Goal: Information Seeking & Learning: Learn about a topic

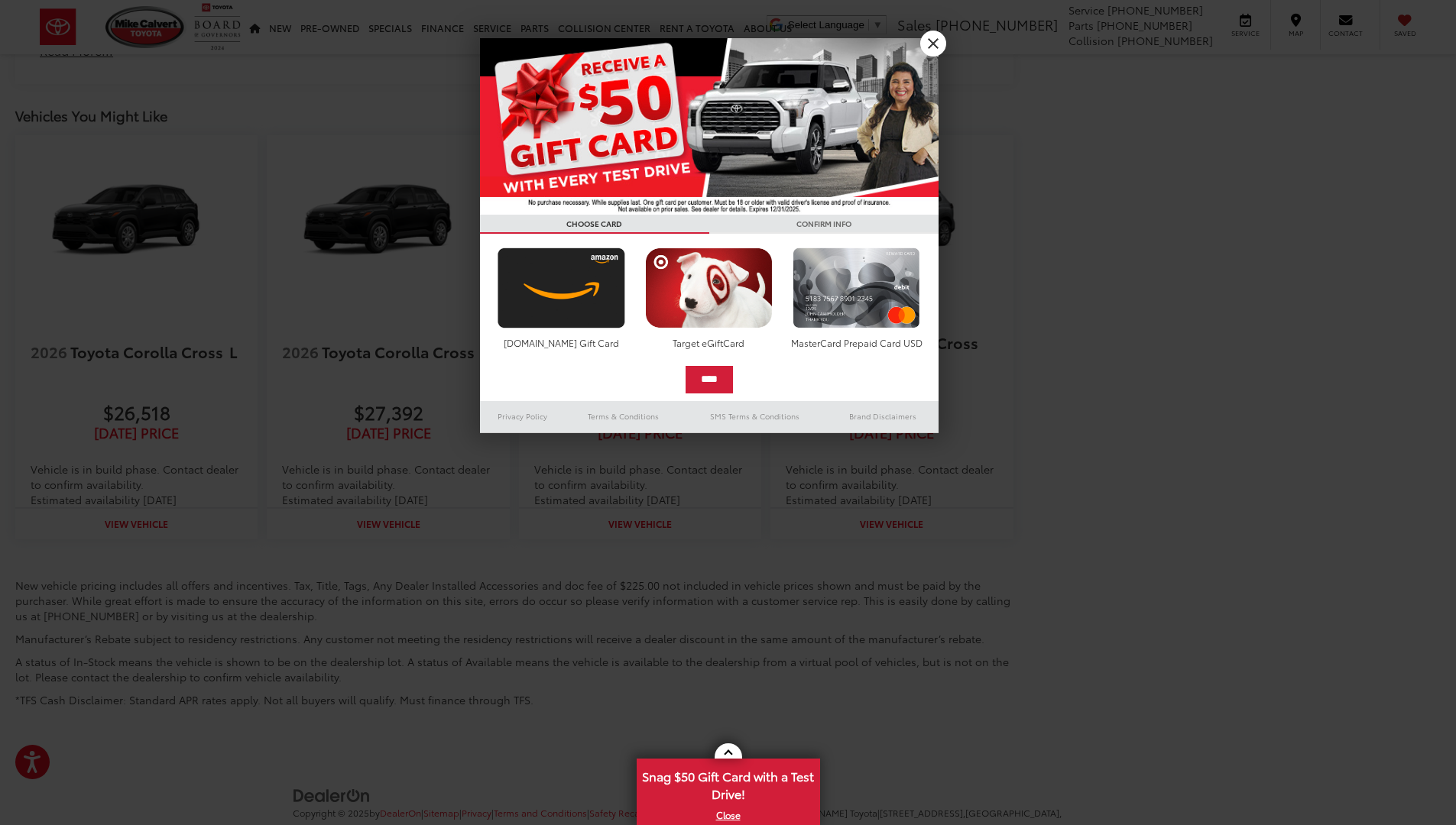
scroll to position [2125, 0]
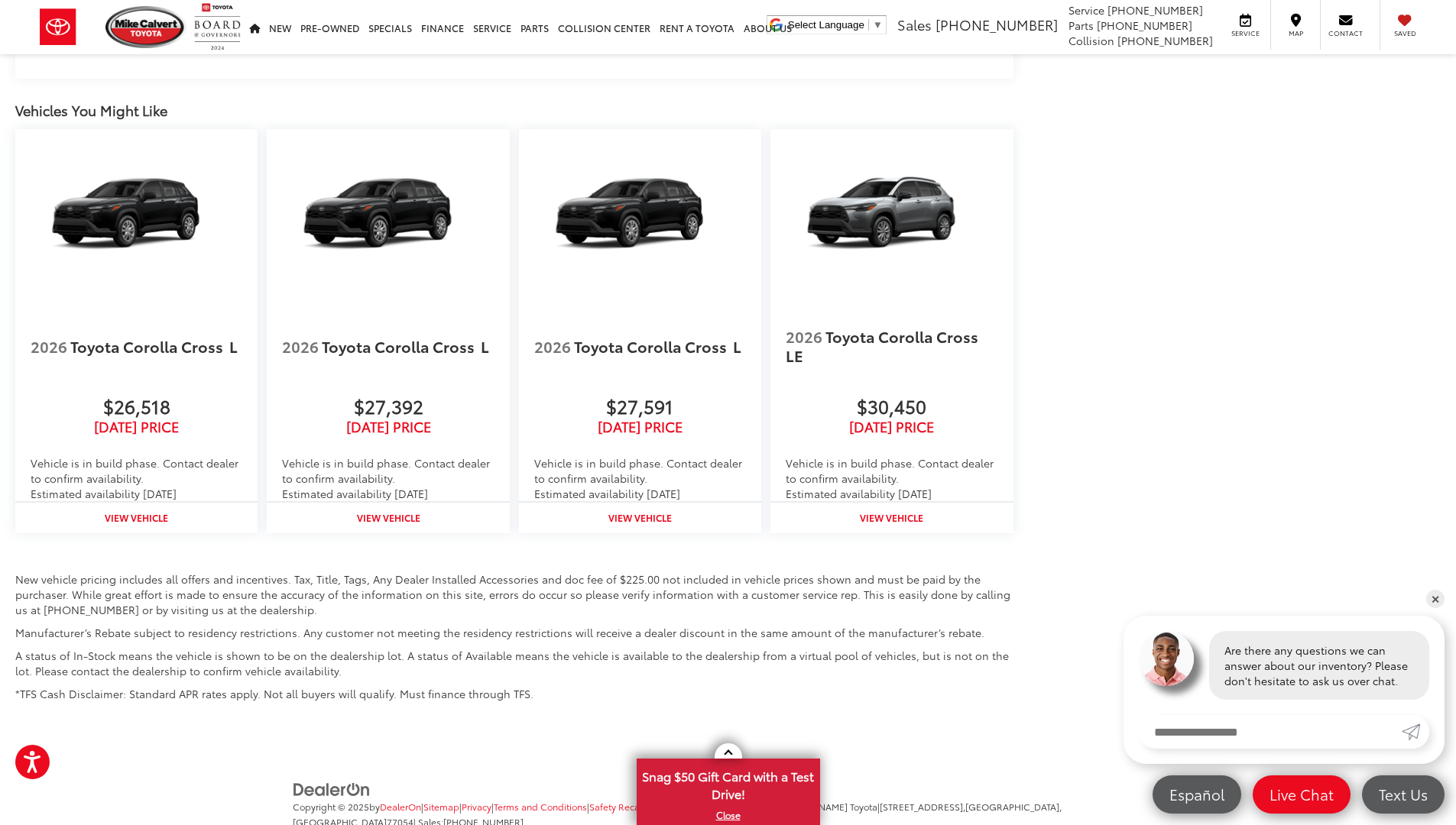
scroll to position [2103, 0]
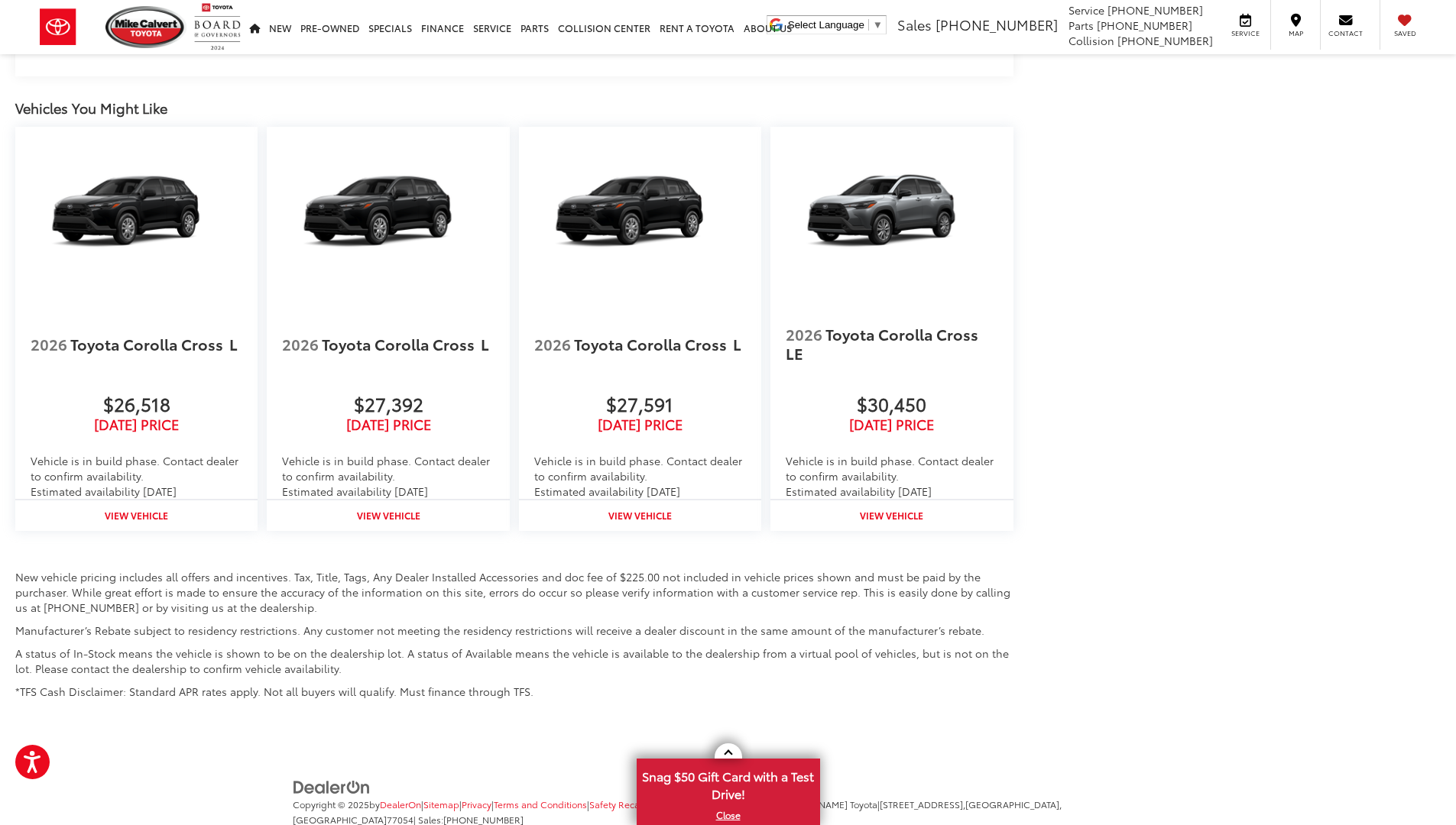
scroll to position [2101, 0]
